Goal: Transaction & Acquisition: Purchase product/service

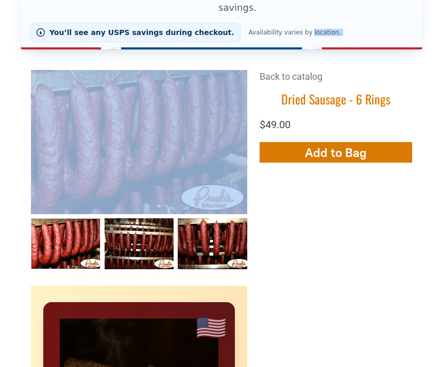
scroll to position [281, 0]
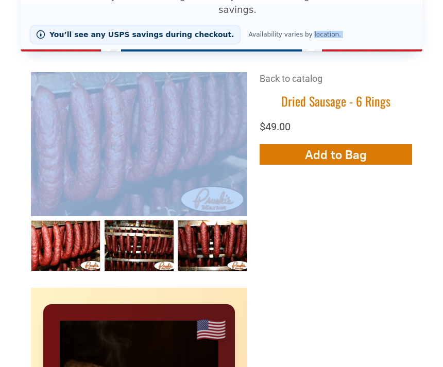
click at [328, 72] on div "Back to catalog" at bounding box center [335, 82] width 152 height 21
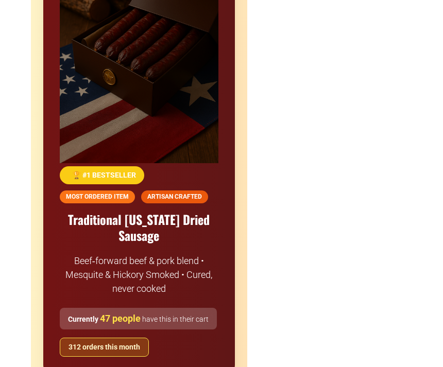
scroll to position [676, 0]
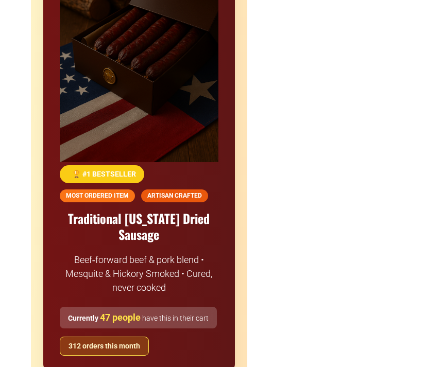
click at [209, 209] on span "Traditional [US_STATE] Dried Sausage" at bounding box center [139, 226] width 142 height 34
click at [198, 307] on div "Currently 47 people have this in their cart" at bounding box center [138, 317] width 157 height 21
click at [197, 307] on div "Currently 47 people have this in their cart" at bounding box center [138, 317] width 157 height 21
click at [171, 272] on div "🏆 #1 BESTSELLER MOST ORDERED ITEM ARTISAN CRAFTED Traditional [US_STATE] Dried …" at bounding box center [139, 260] width 159 height 191
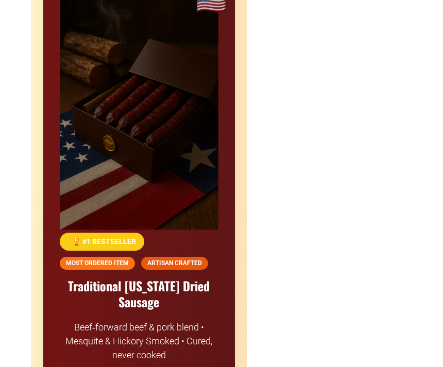
scroll to position [647, 0]
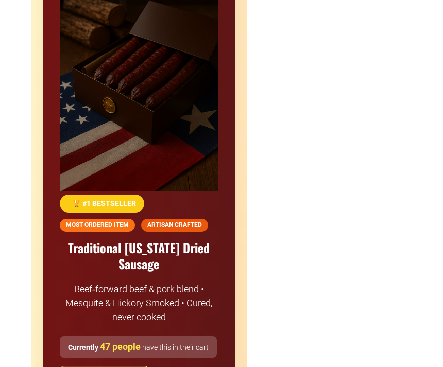
click at [223, 118] on div at bounding box center [138, 170] width 191 height 464
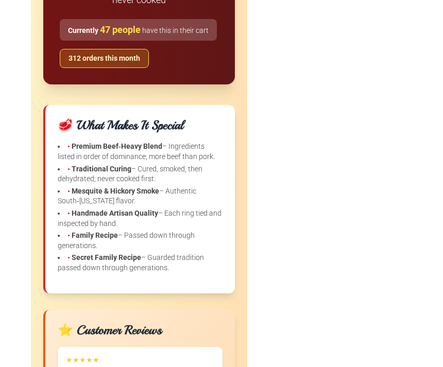
scroll to position [965, 0]
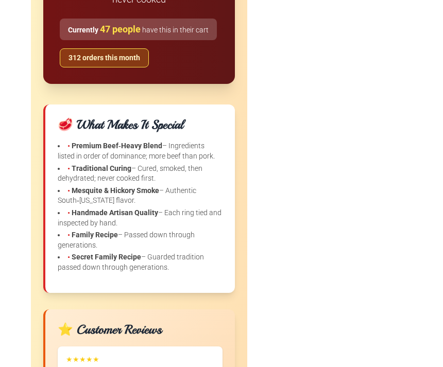
click at [230, 156] on div "🥩 What Makes It Special • Premium Beef‑Heavy Blend – Ingredients listed in orde…" at bounding box center [138, 198] width 191 height 188
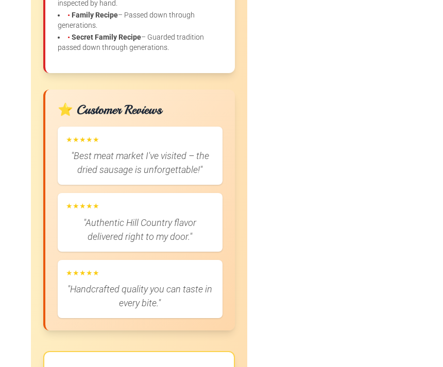
scroll to position [1185, 0]
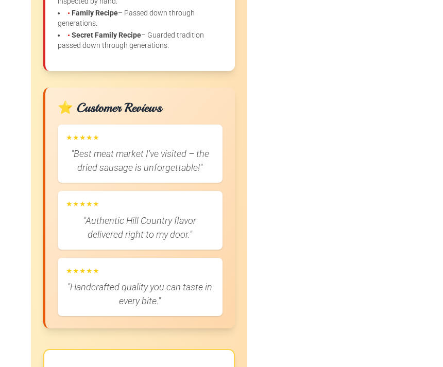
click at [217, 194] on div "★★★★★ "Authentic Hill Country flavor delivered right to my door."" at bounding box center [140, 220] width 165 height 59
click at [209, 147] on p ""Best meat market I've visited – the dried sausage is unforgettable!"" at bounding box center [140, 161] width 148 height 28
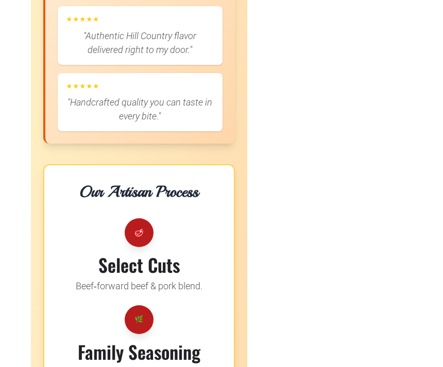
scroll to position [1378, 0]
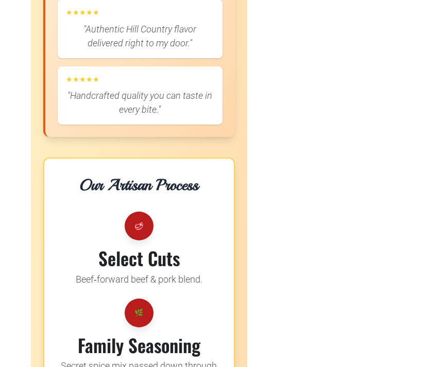
click at [291, 113] on div "+3 +2 Back to catalog Dried Sausage - 6 Rings $49.00 Add More Add to Bag Go to …" at bounding box center [221, 332] width 381 height 2715
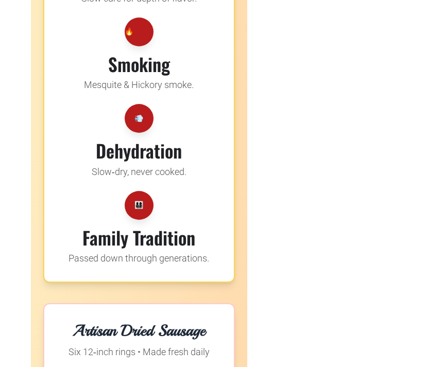
scroll to position [1860, 0]
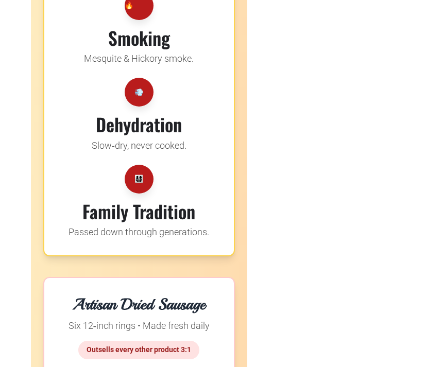
scroll to position [1879, 0]
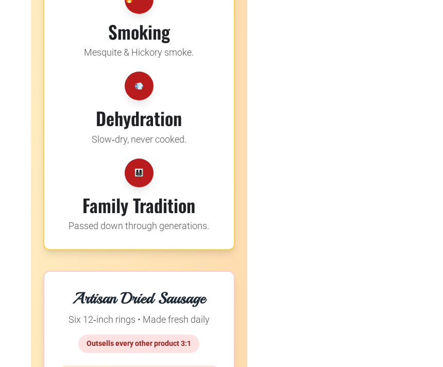
click at [210, 159] on div "👨‍👩‍👧‍👦 Family Tradition Passed down through generations." at bounding box center [139, 196] width 156 height 75
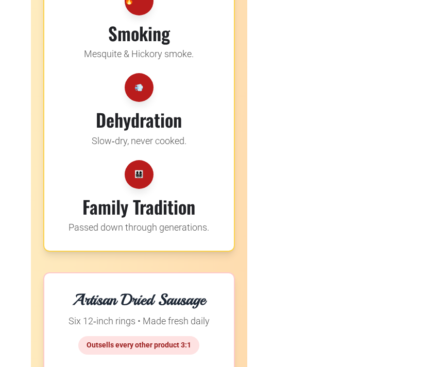
scroll to position [1882, 0]
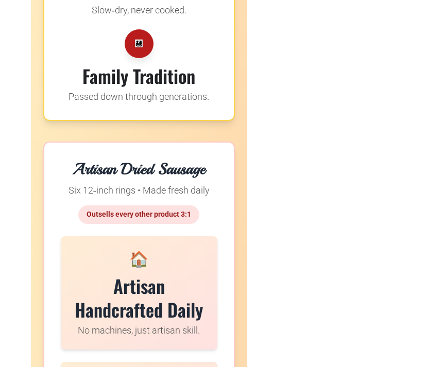
scroll to position [2025, 0]
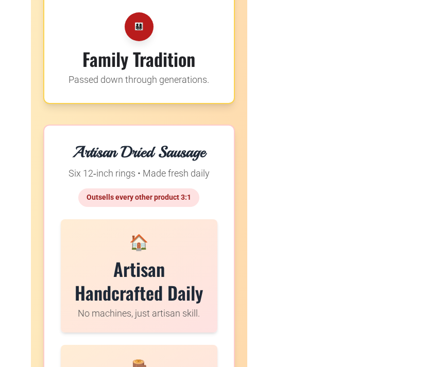
click at [185, 257] on h3 "Artisan Handcrafted Daily" at bounding box center [139, 280] width 132 height 47
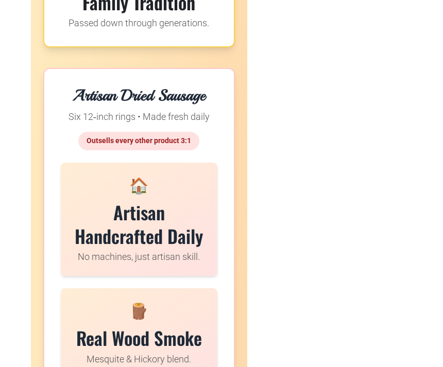
scroll to position [2102, 0]
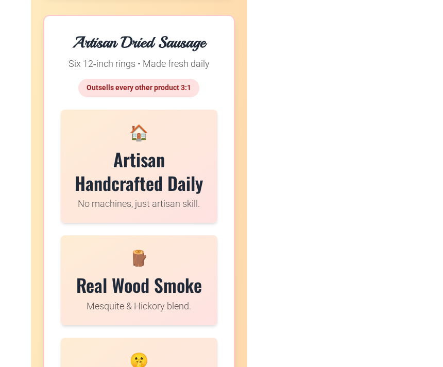
scroll to position [2135, 0]
